Goal: Task Accomplishment & Management: Manage account settings

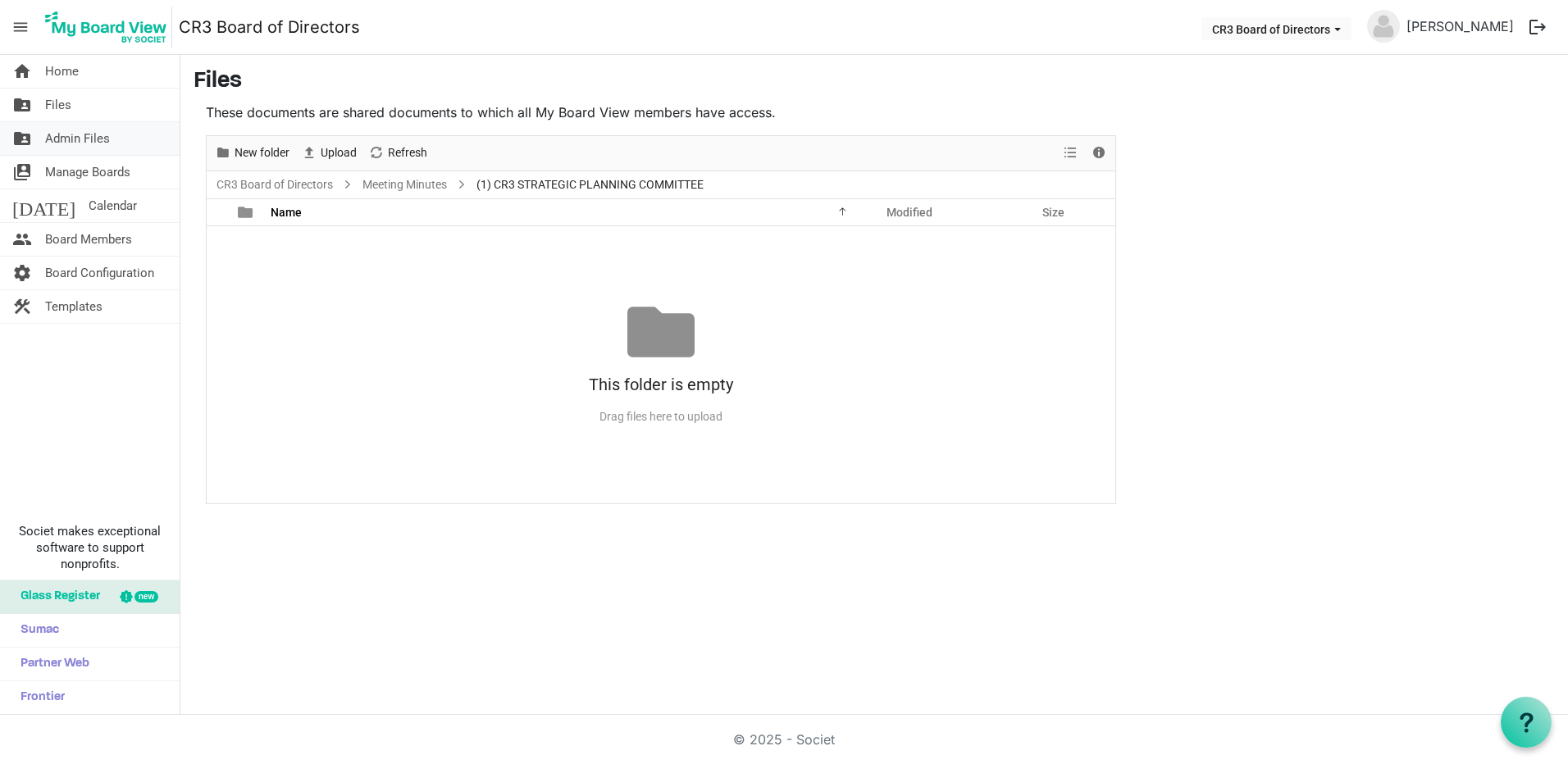
click at [69, 139] on span "Admin Files" at bounding box center [77, 138] width 65 height 33
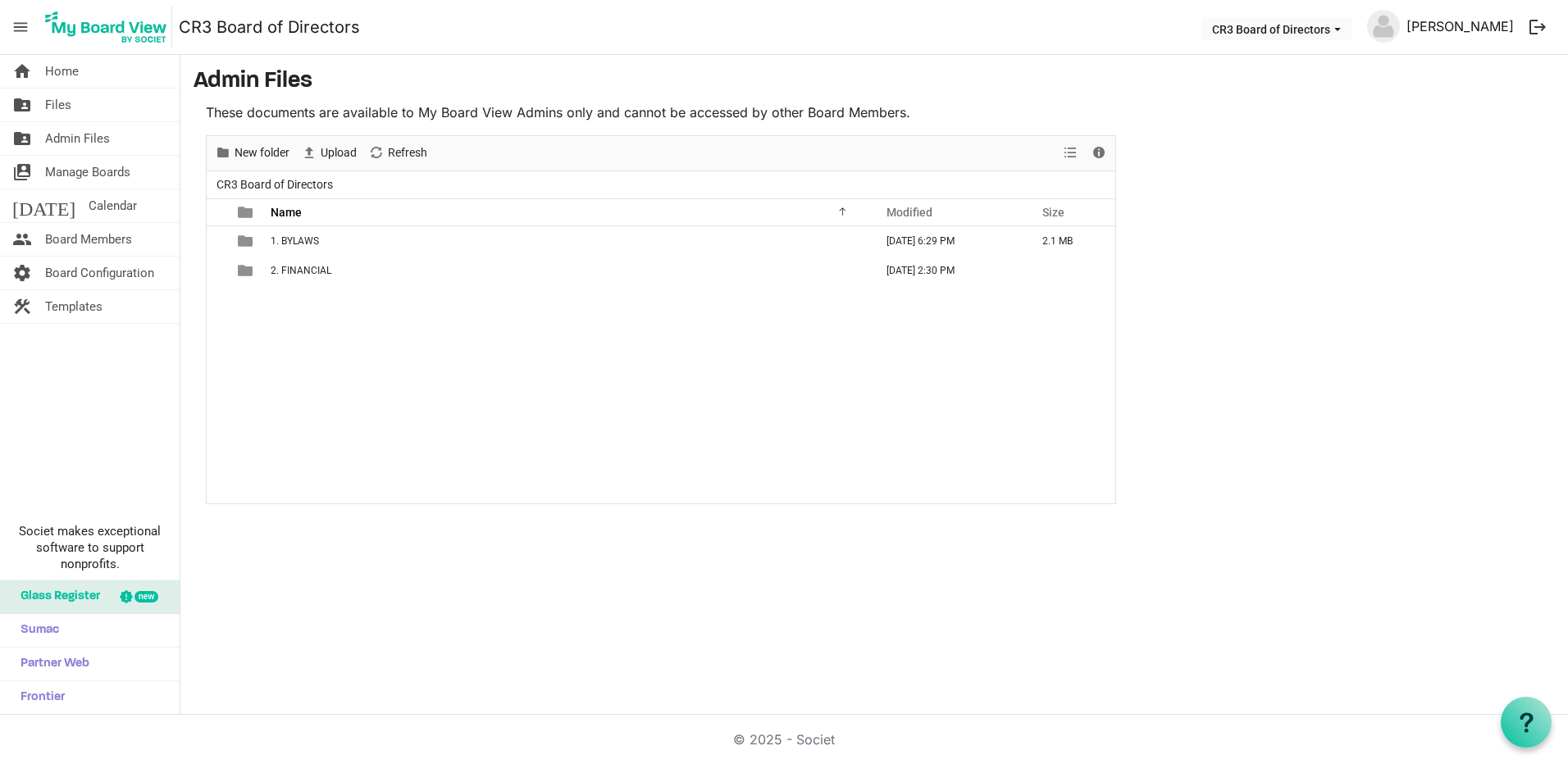
click at [1491, 32] on link "[PERSON_NAME]" at bounding box center [1460, 27] width 120 height 33
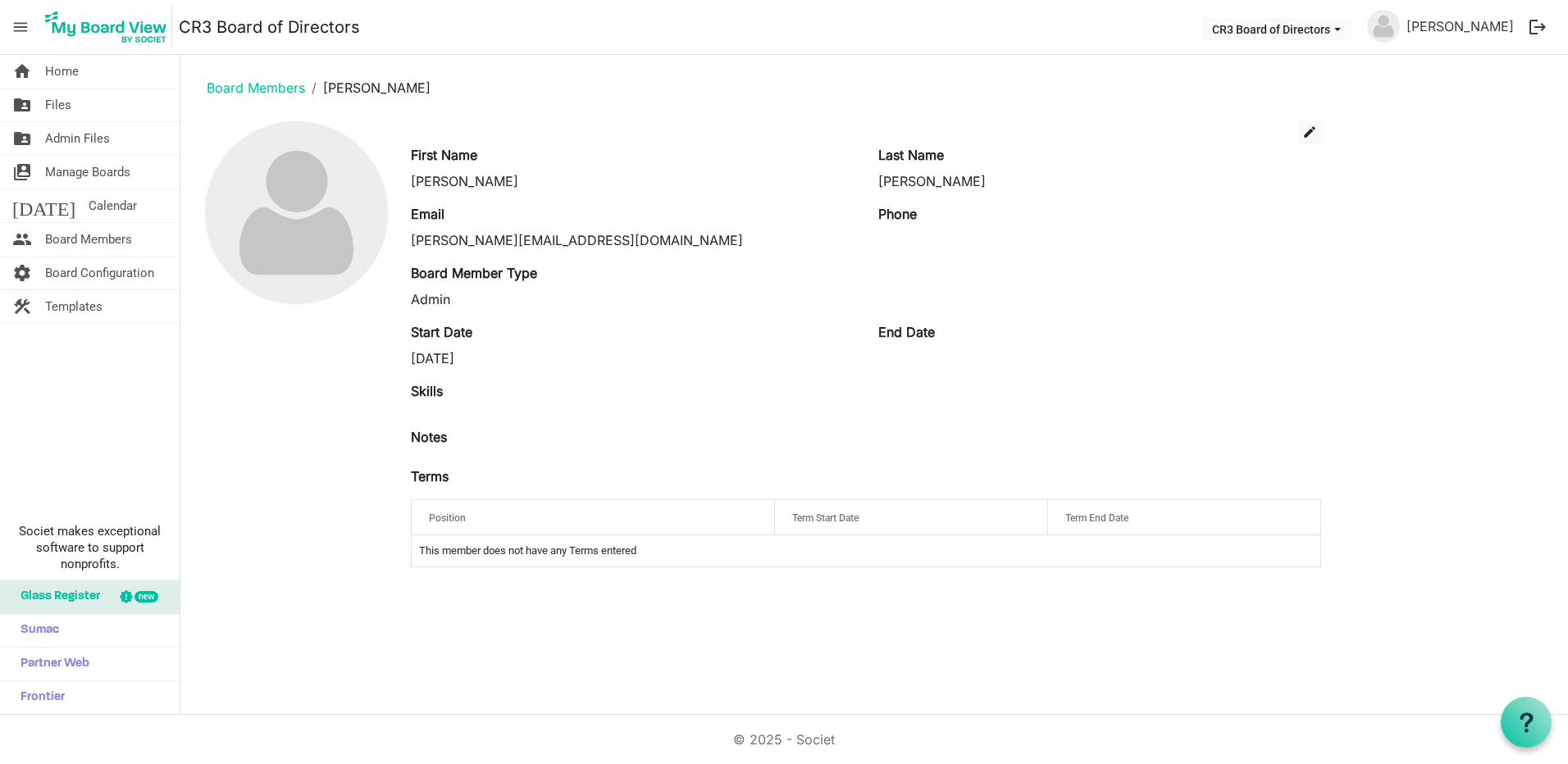
click at [1535, 31] on button "logout" at bounding box center [1538, 28] width 35 height 35
